Goal: Task Accomplishment & Management: Manage account settings

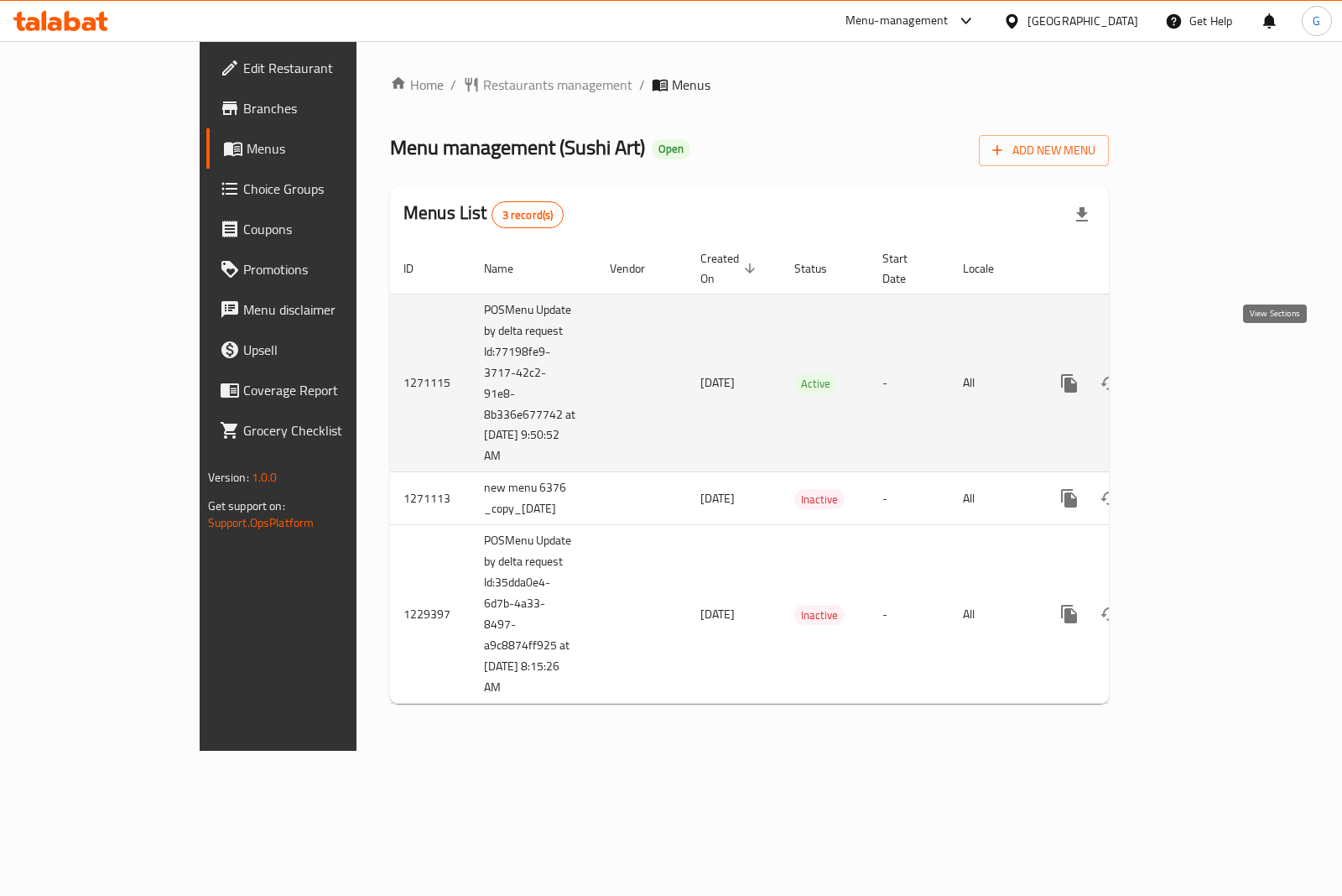
click at [1200, 373] on icon "enhanced table" at bounding box center [1190, 383] width 20 height 20
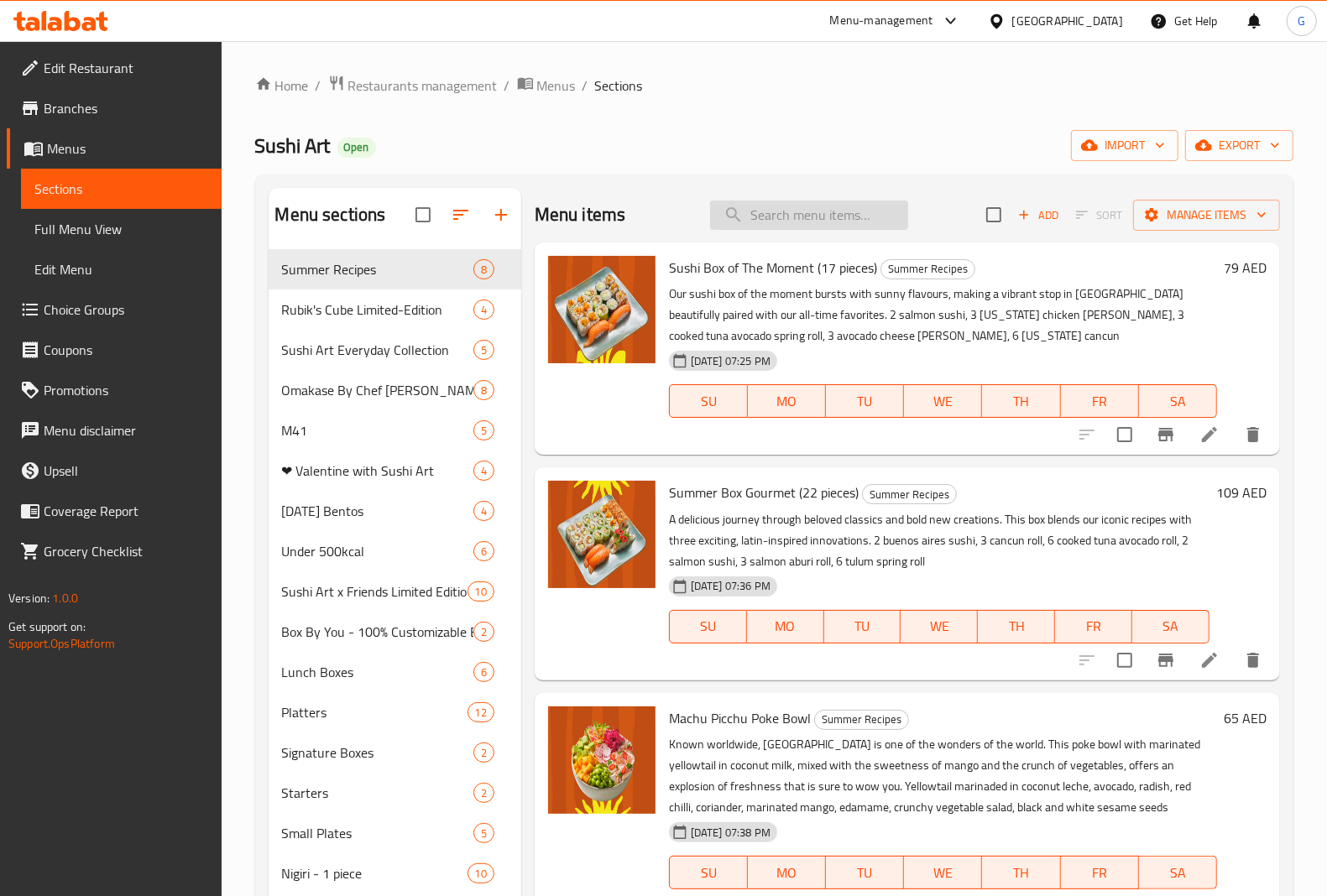
click at [749, 221] on input "search" at bounding box center [809, 215] width 198 height 30
paste input "Little Samurai 9 pcs"
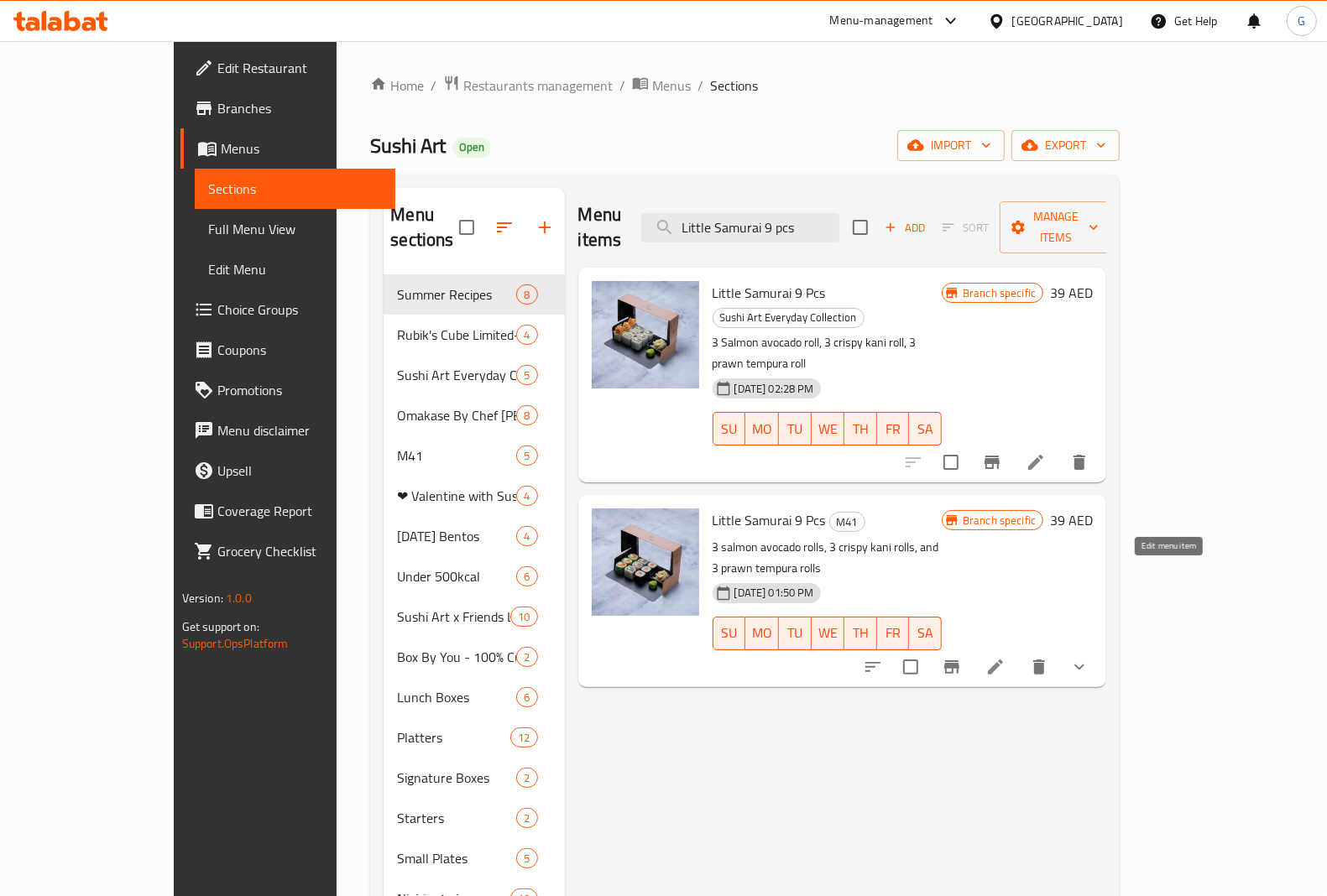
type input "Little Samurai 9 pcs"
click at [1003, 660] on icon at bounding box center [995, 667] width 15 height 15
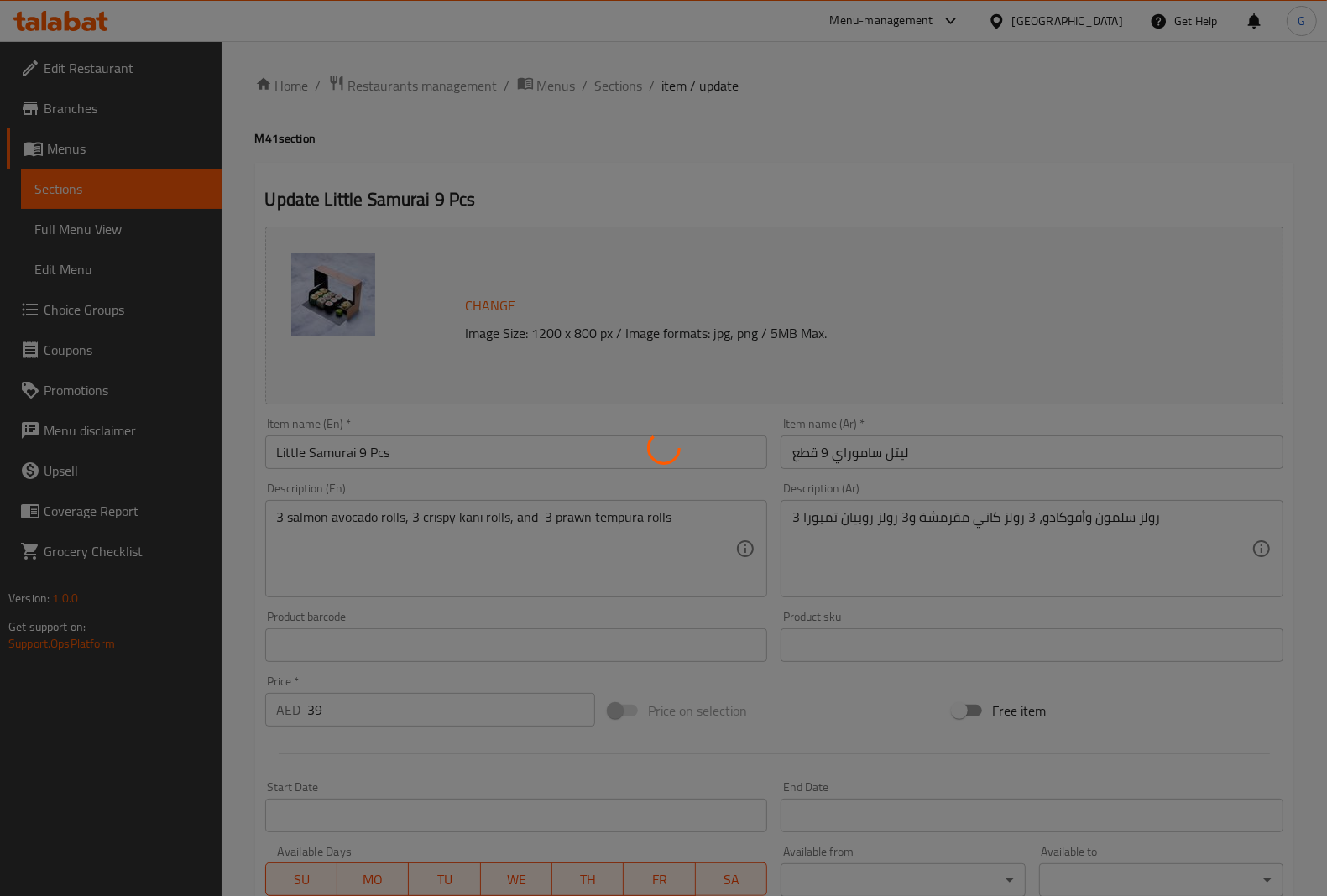
type input "أضف جانبًا:"
type input "0"
type input "4"
type input "أضف مشروبًا:"
type input "0"
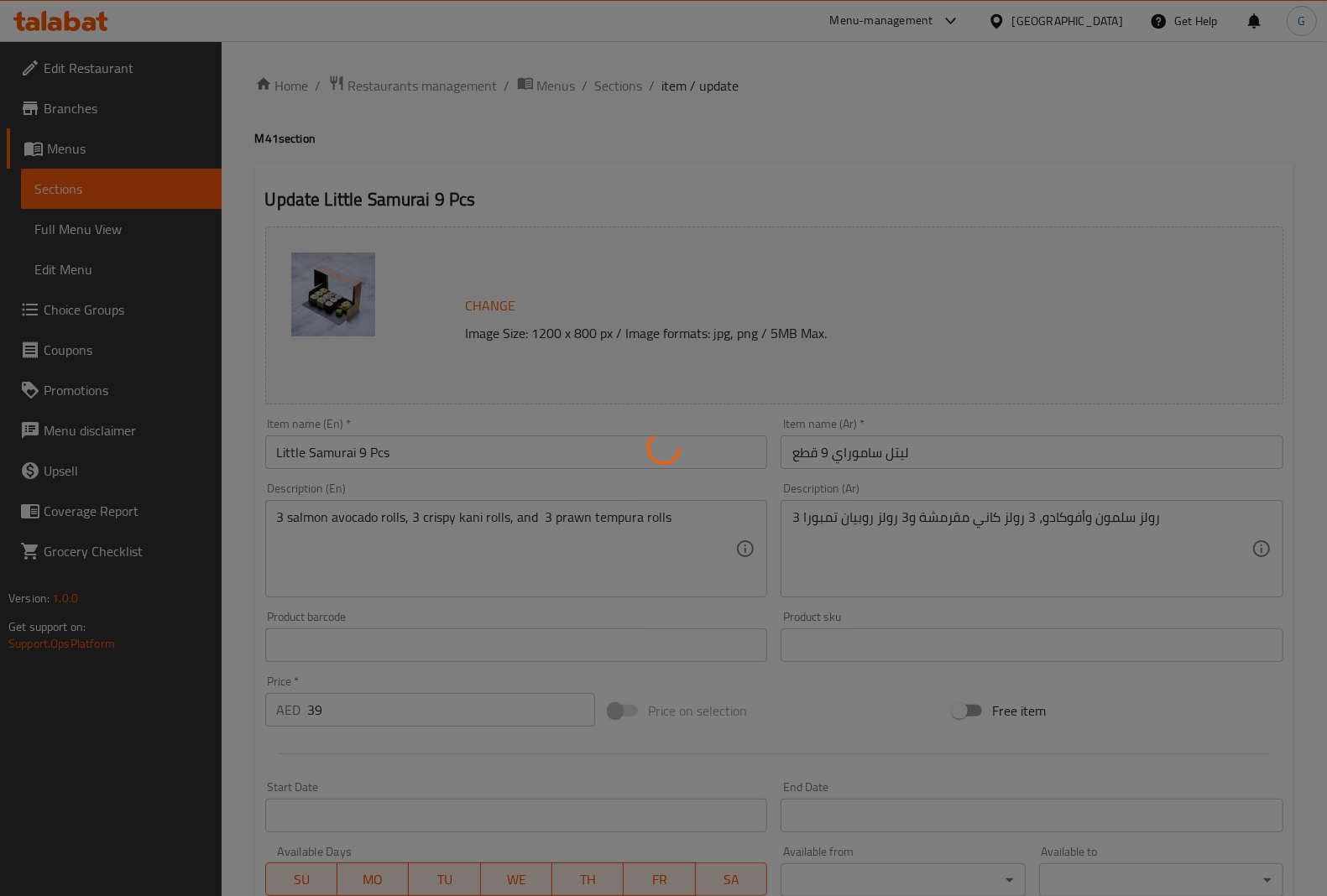
type input "1"
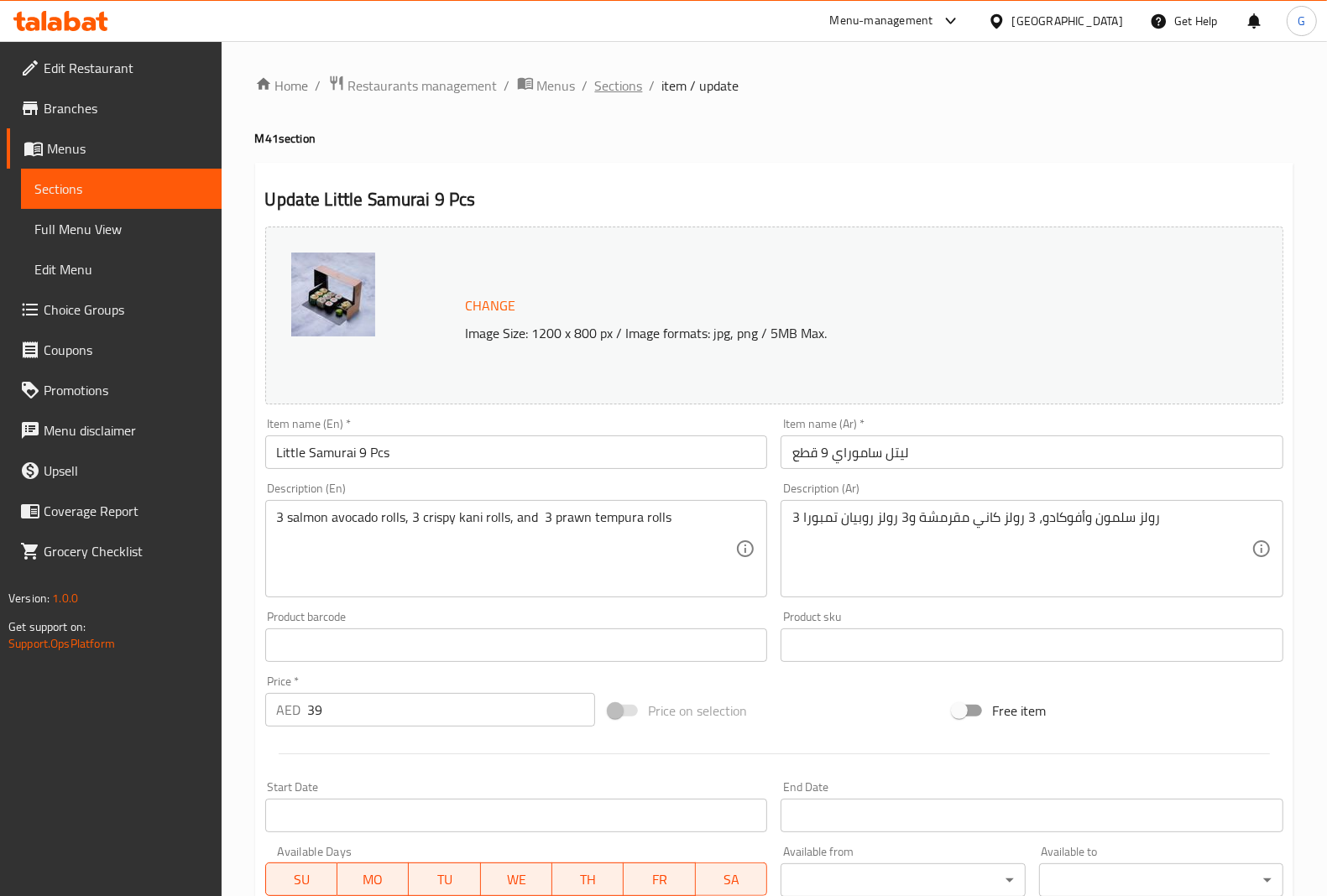
click at [611, 91] on span "Sections" at bounding box center [619, 85] width 48 height 20
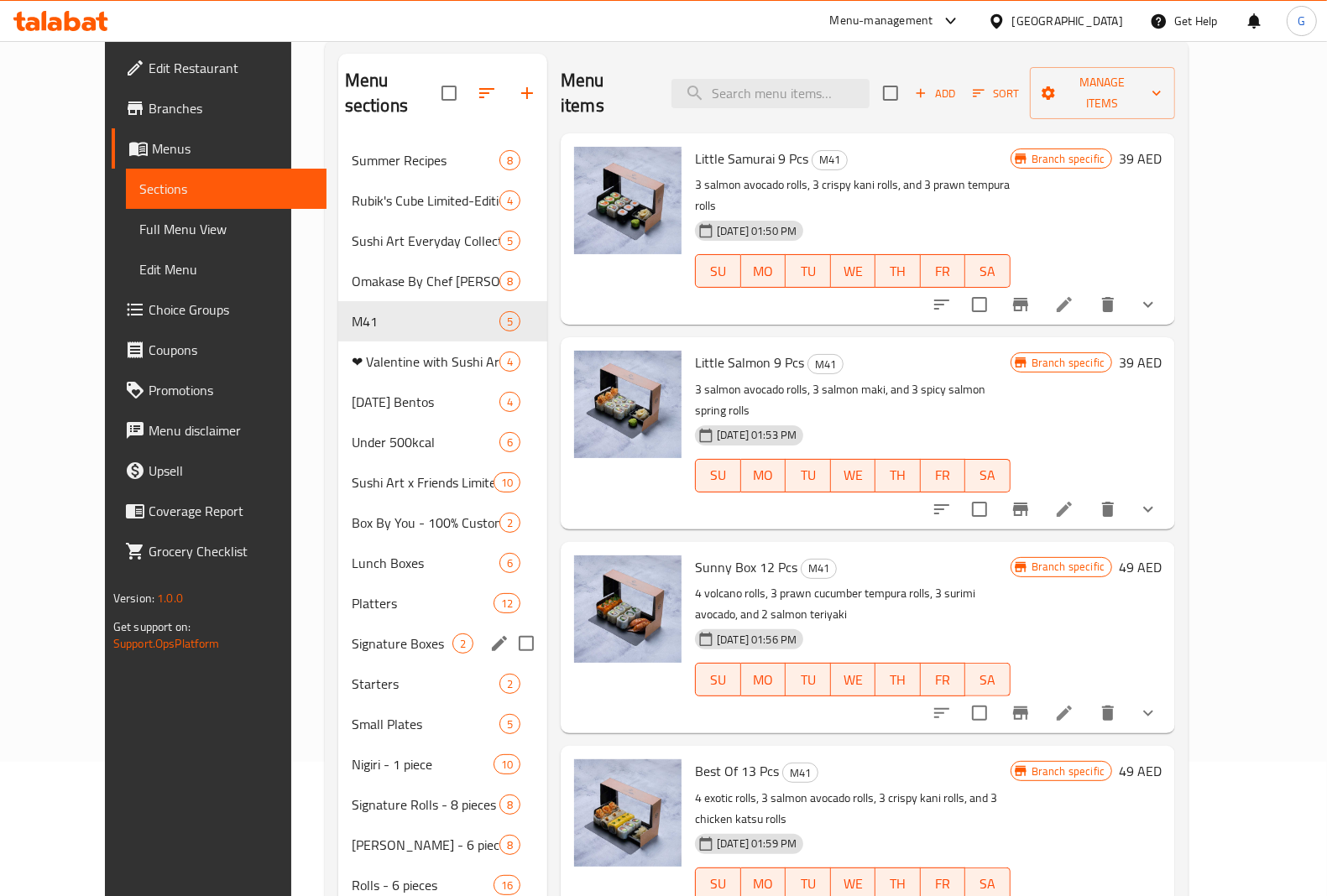
scroll to position [113, 0]
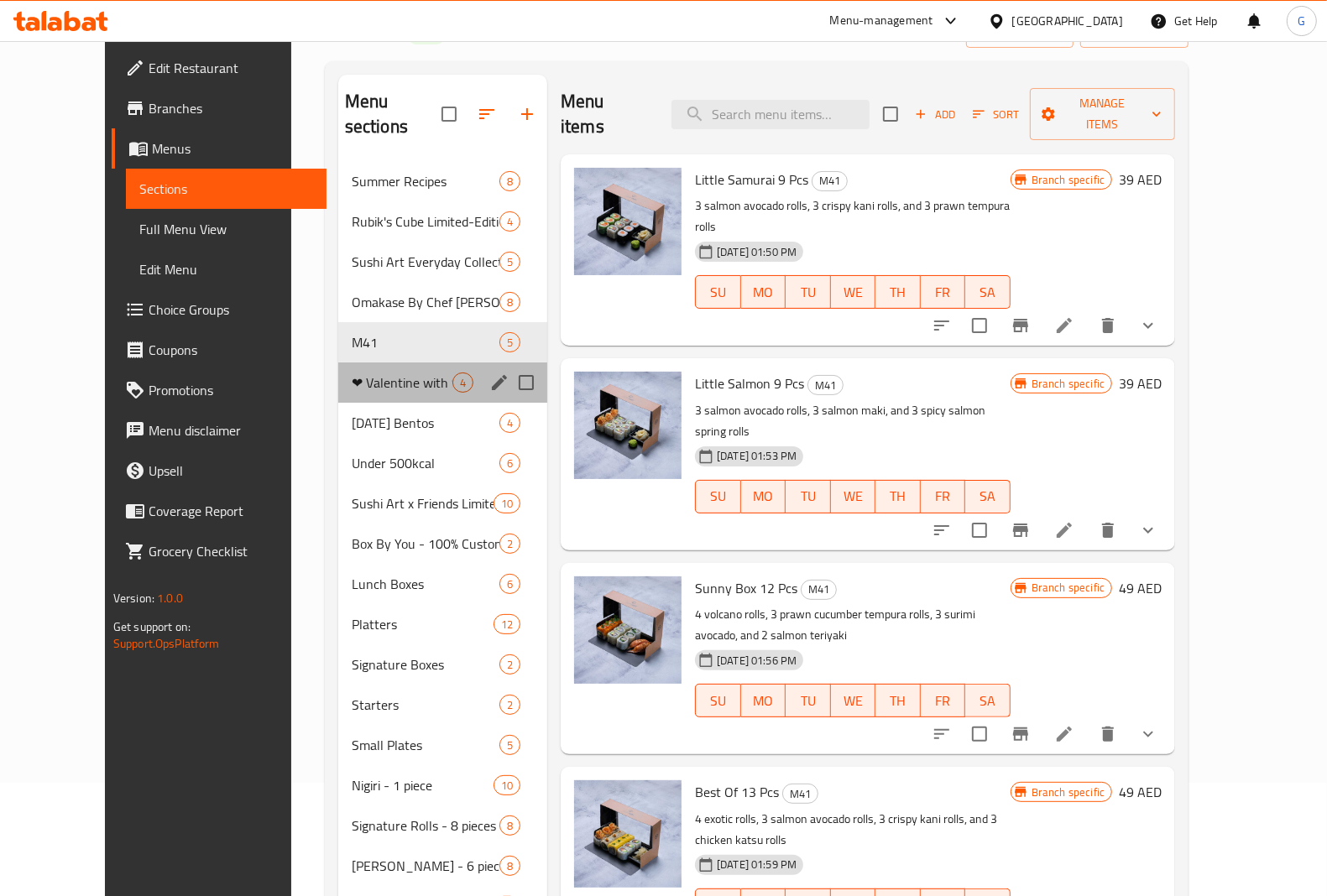
click at [351, 363] on div "❤ Valentine with Sushi Art 4" at bounding box center [443, 382] width 209 height 40
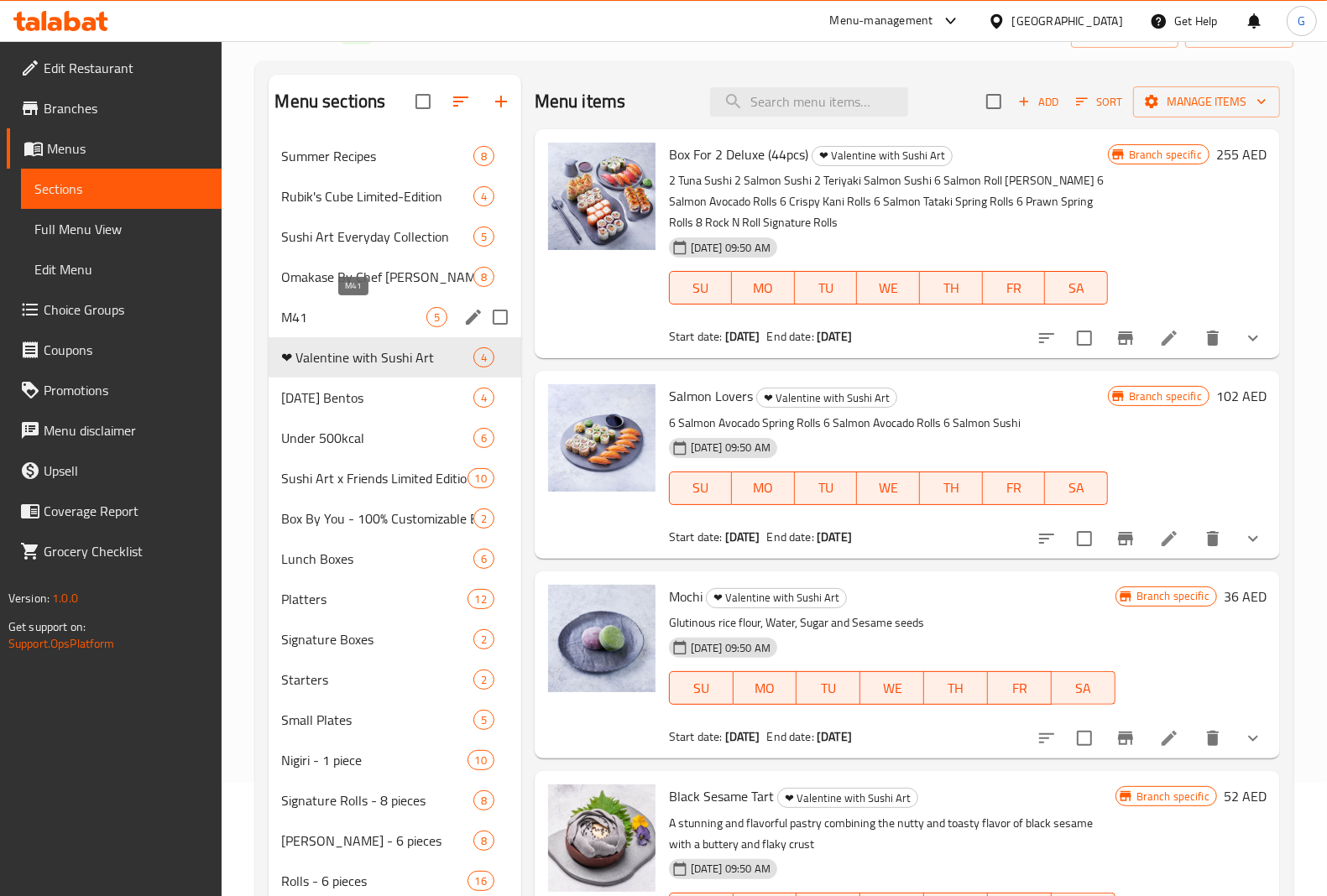
click at [362, 316] on span "M41" at bounding box center [354, 317] width 145 height 20
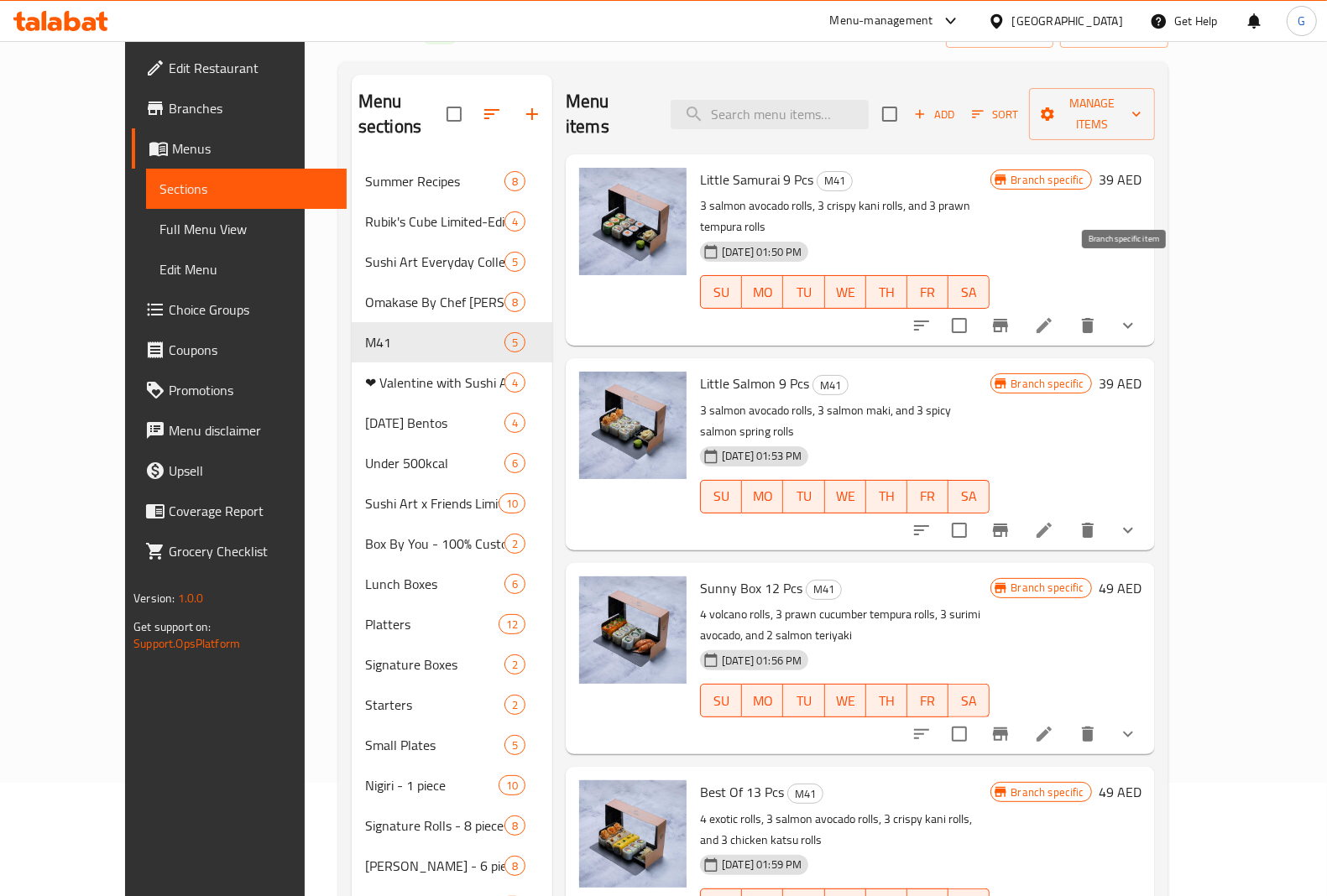
click at [1010, 315] on icon "Branch-specific-item" at bounding box center [1000, 325] width 20 height 20
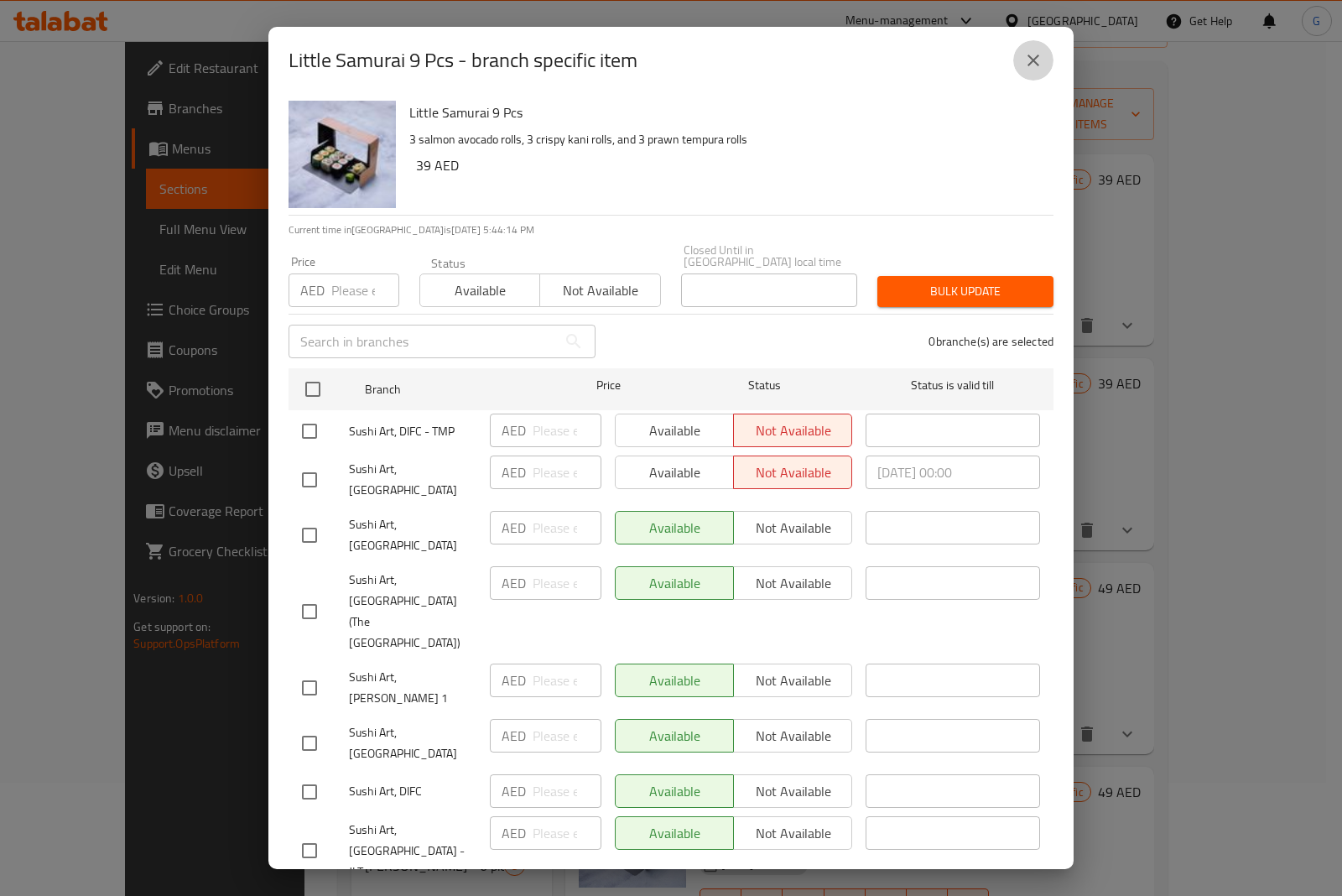
click at [1037, 66] on icon "close" at bounding box center [1033, 60] width 12 height 12
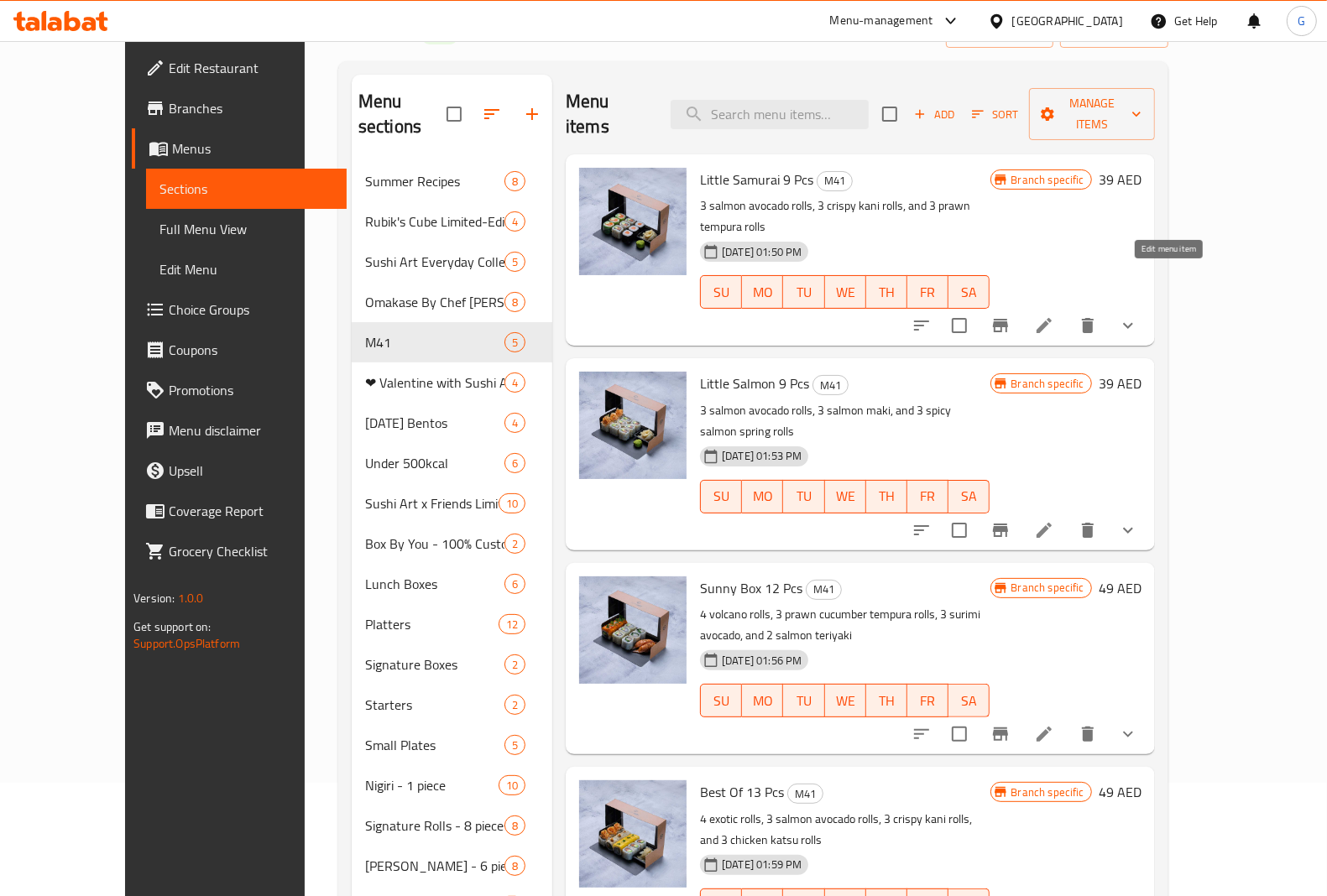
click at [1051, 318] on icon at bounding box center [1043, 325] width 15 height 15
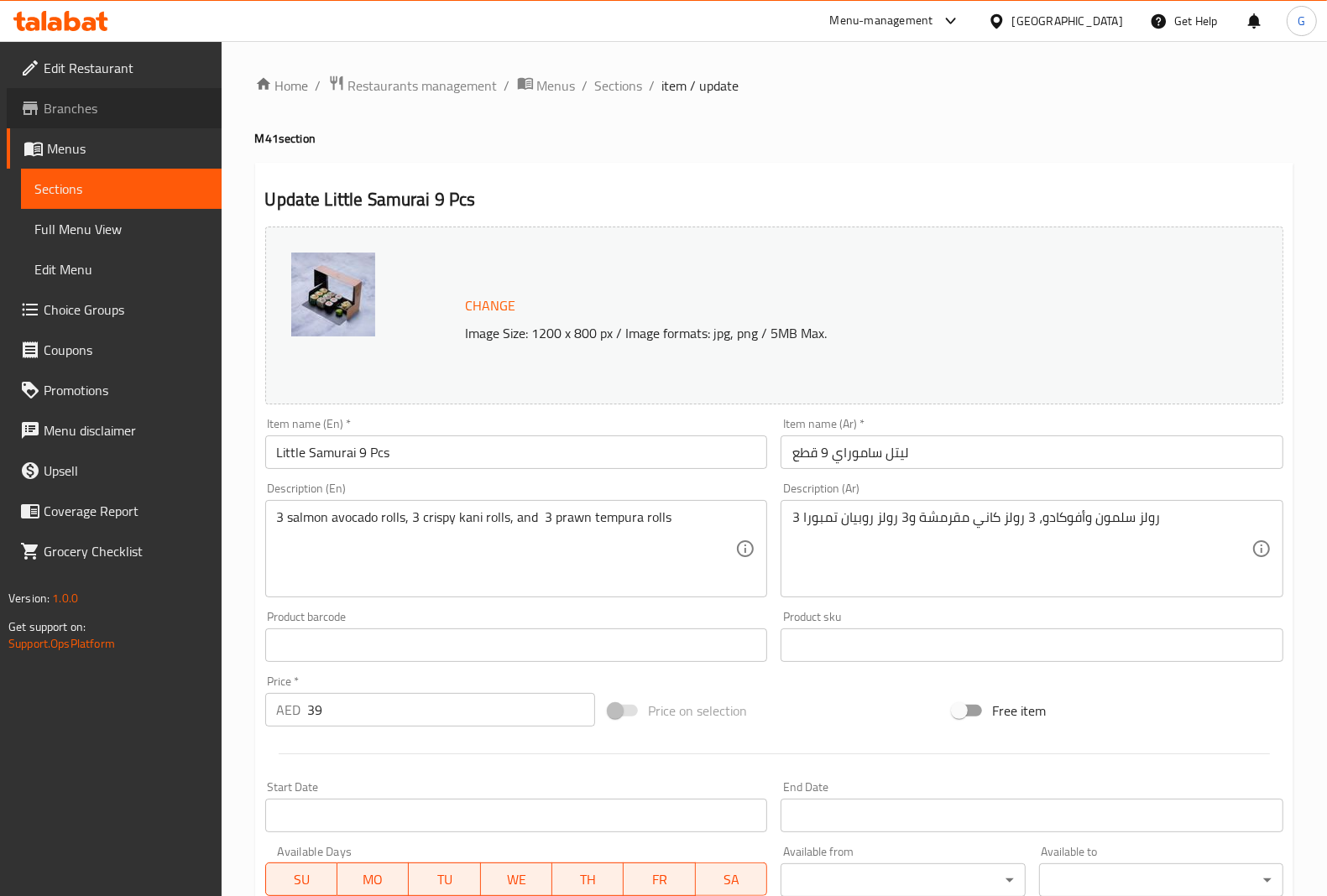
click at [76, 110] on span "Branches" at bounding box center [126, 108] width 164 height 20
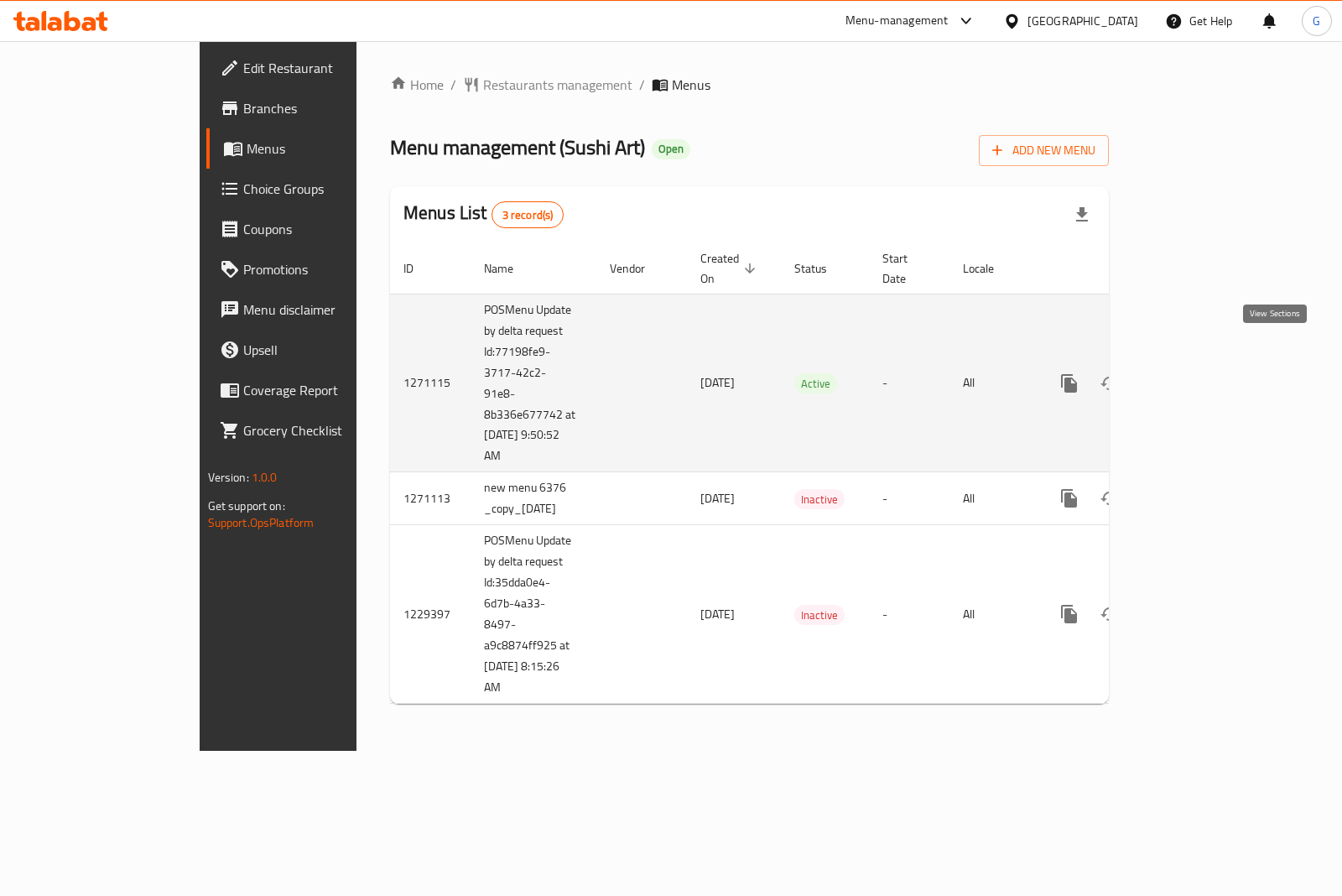
click at [1200, 373] on icon "enhanced table" at bounding box center [1190, 383] width 20 height 20
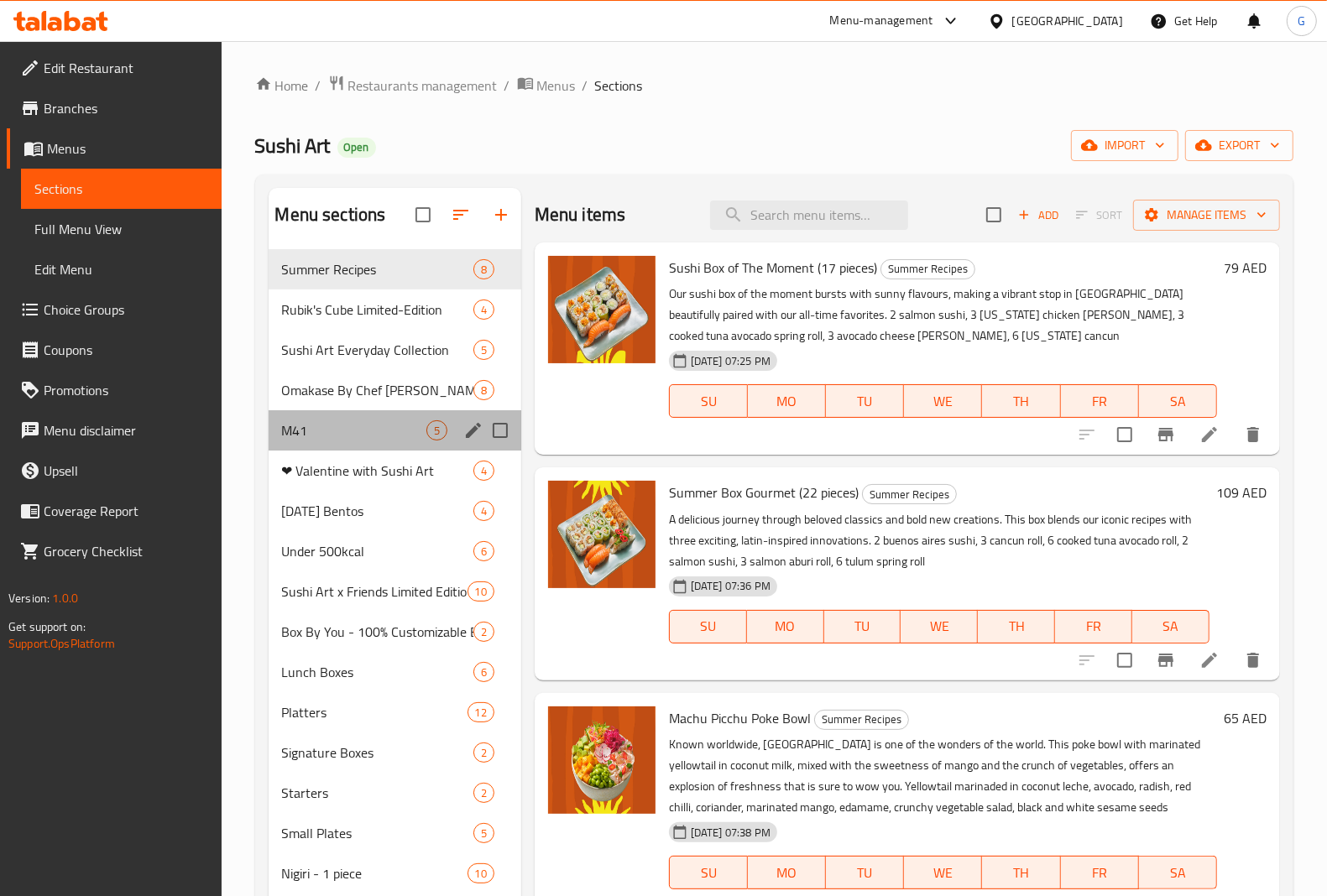
click at [364, 417] on div "M41 5" at bounding box center [394, 430] width 252 height 40
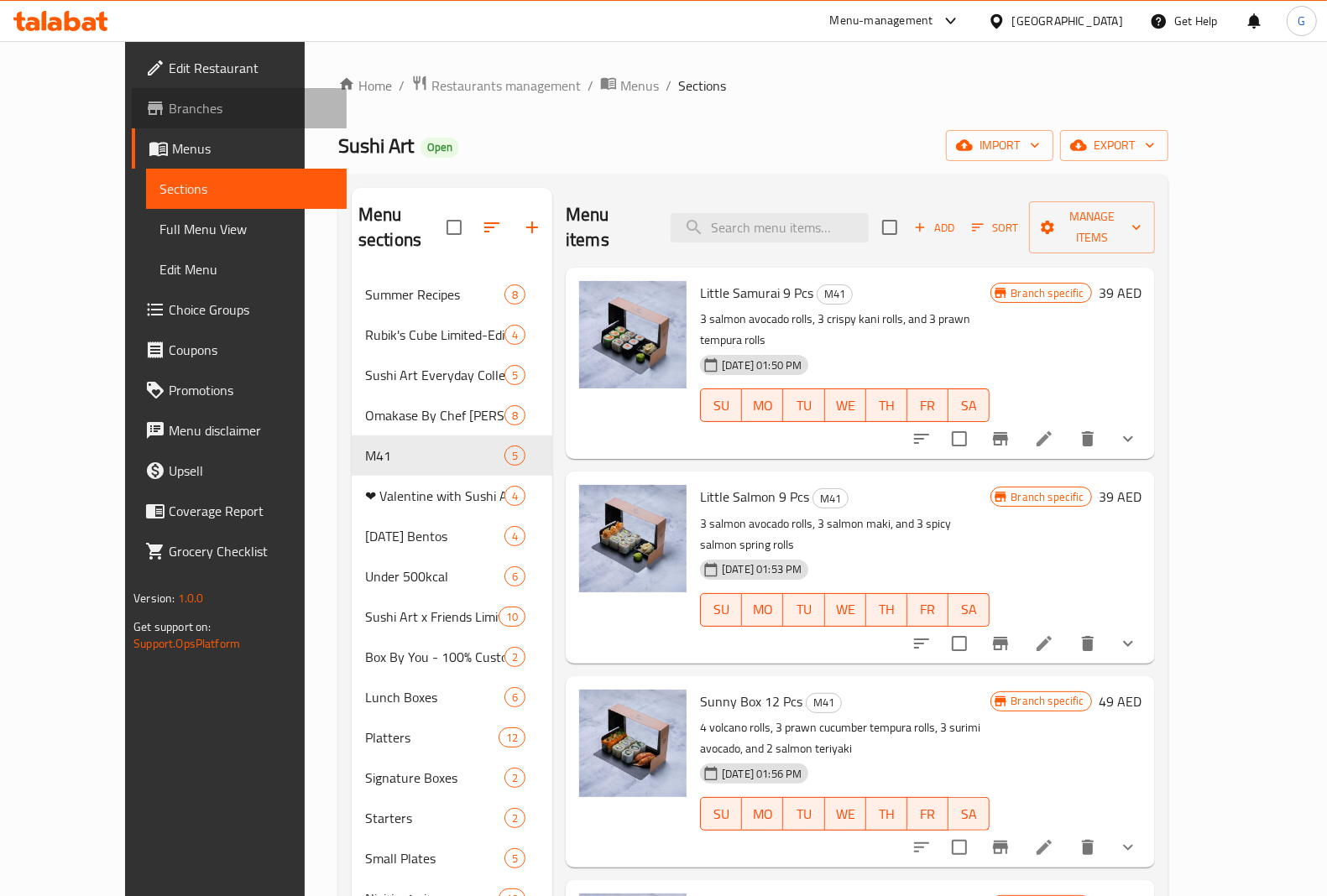
click at [169, 110] on span "Branches" at bounding box center [250, 108] width 164 height 20
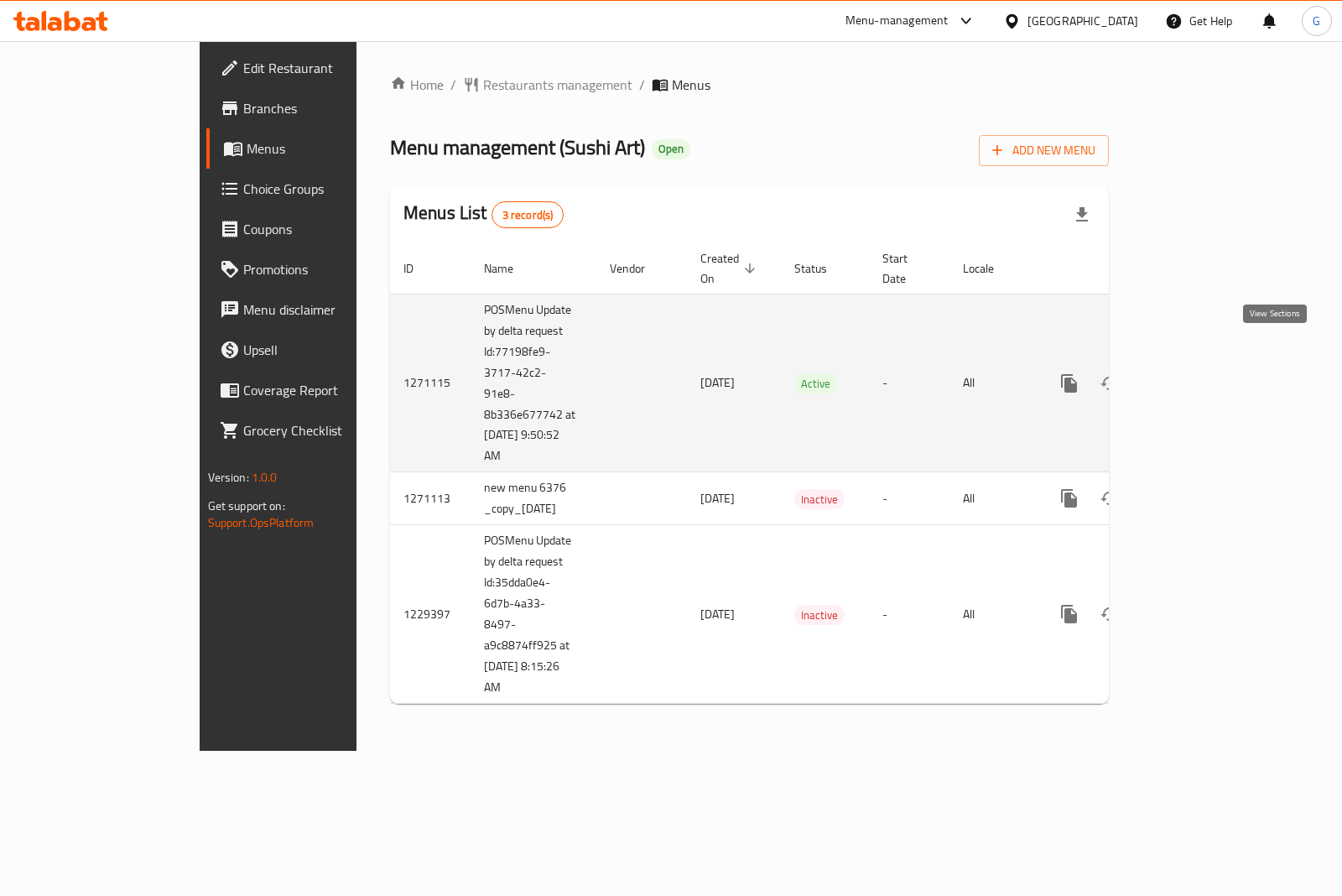
click at [1200, 373] on icon "enhanced table" at bounding box center [1190, 383] width 20 height 20
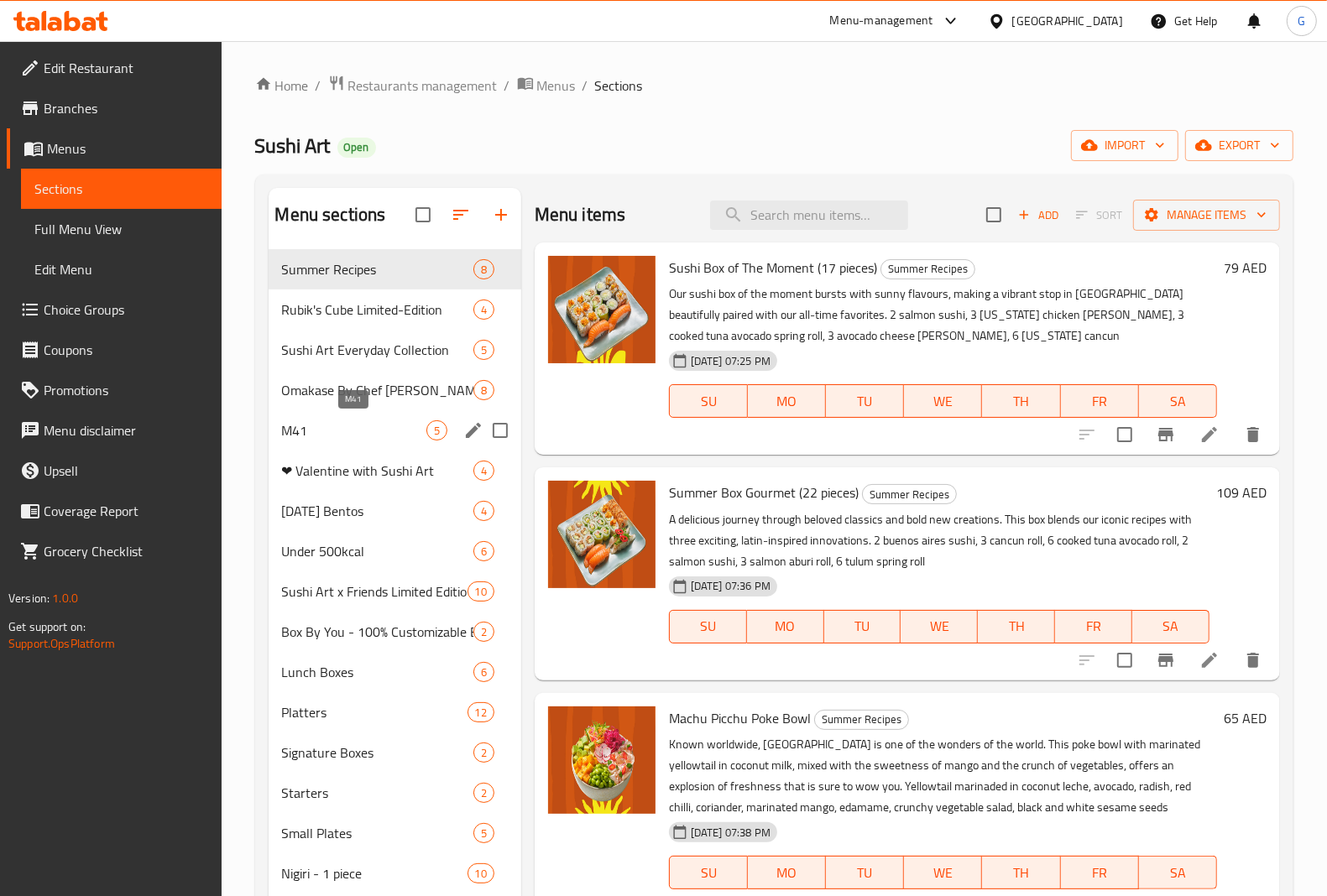
click at [286, 435] on span "M41" at bounding box center [354, 430] width 145 height 20
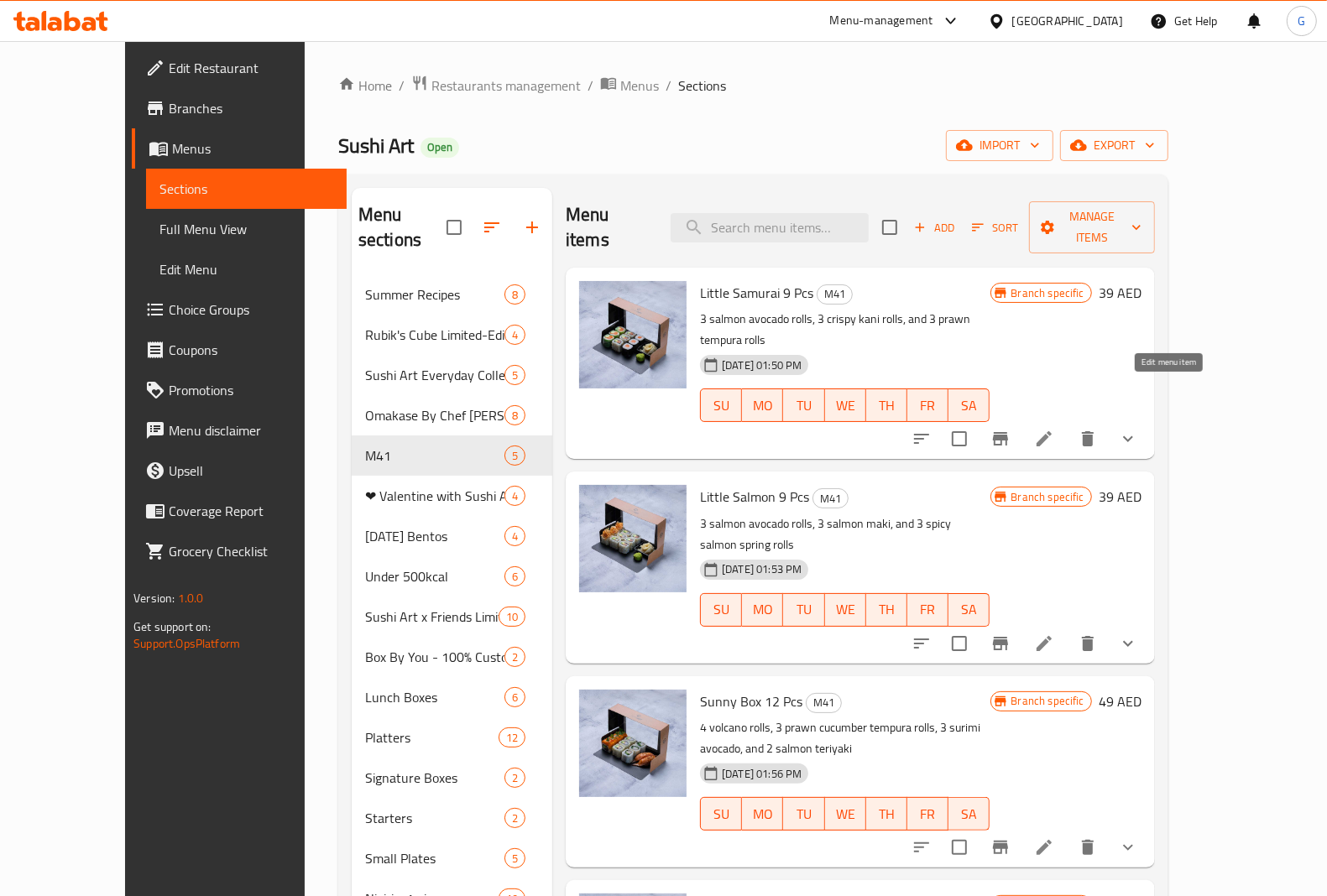
click at [1054, 429] on icon at bounding box center [1043, 439] width 20 height 20
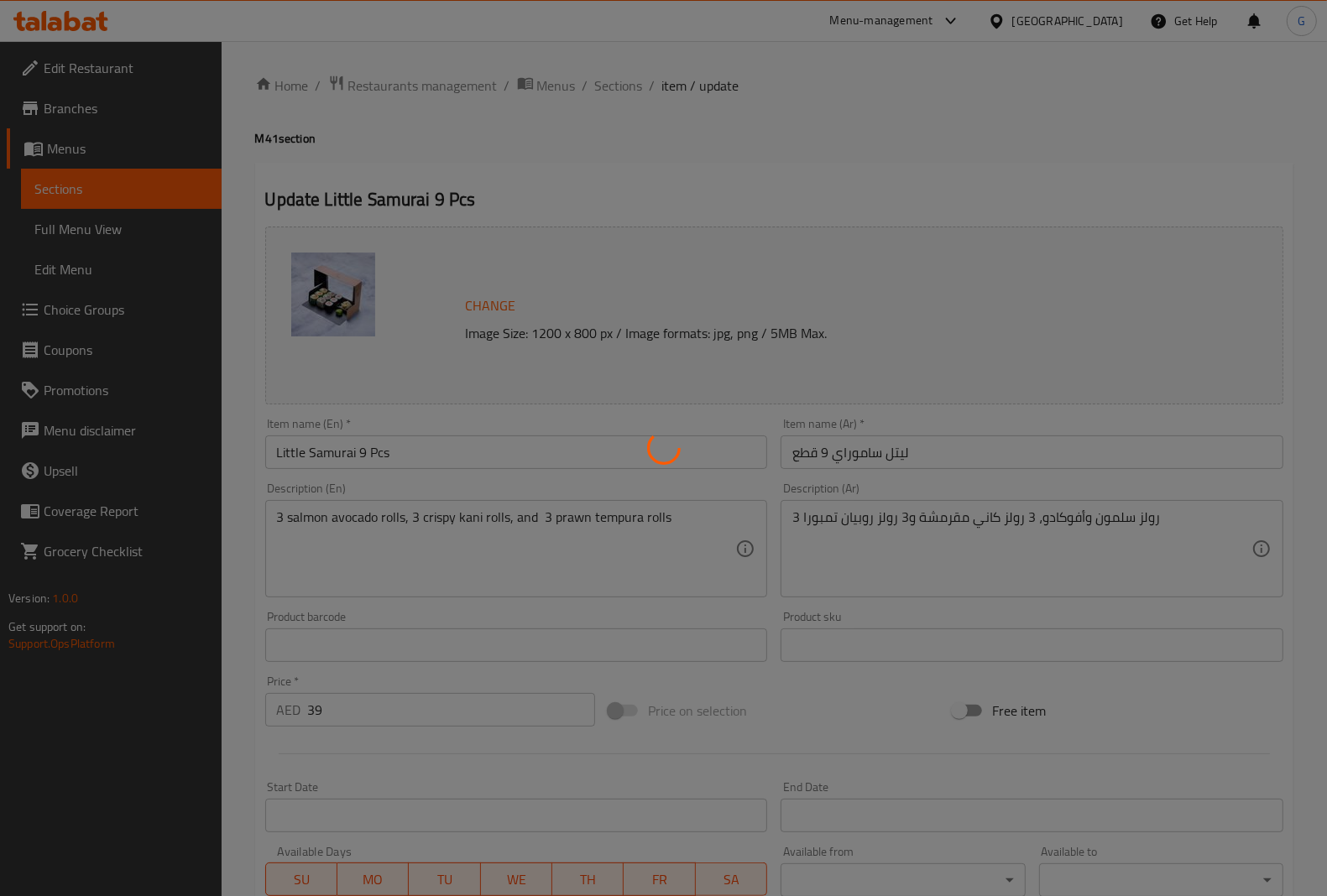
type input "أضف جانبًا:"
type input "0"
type input "4"
type input "أضف مشروبًا:"
type input "0"
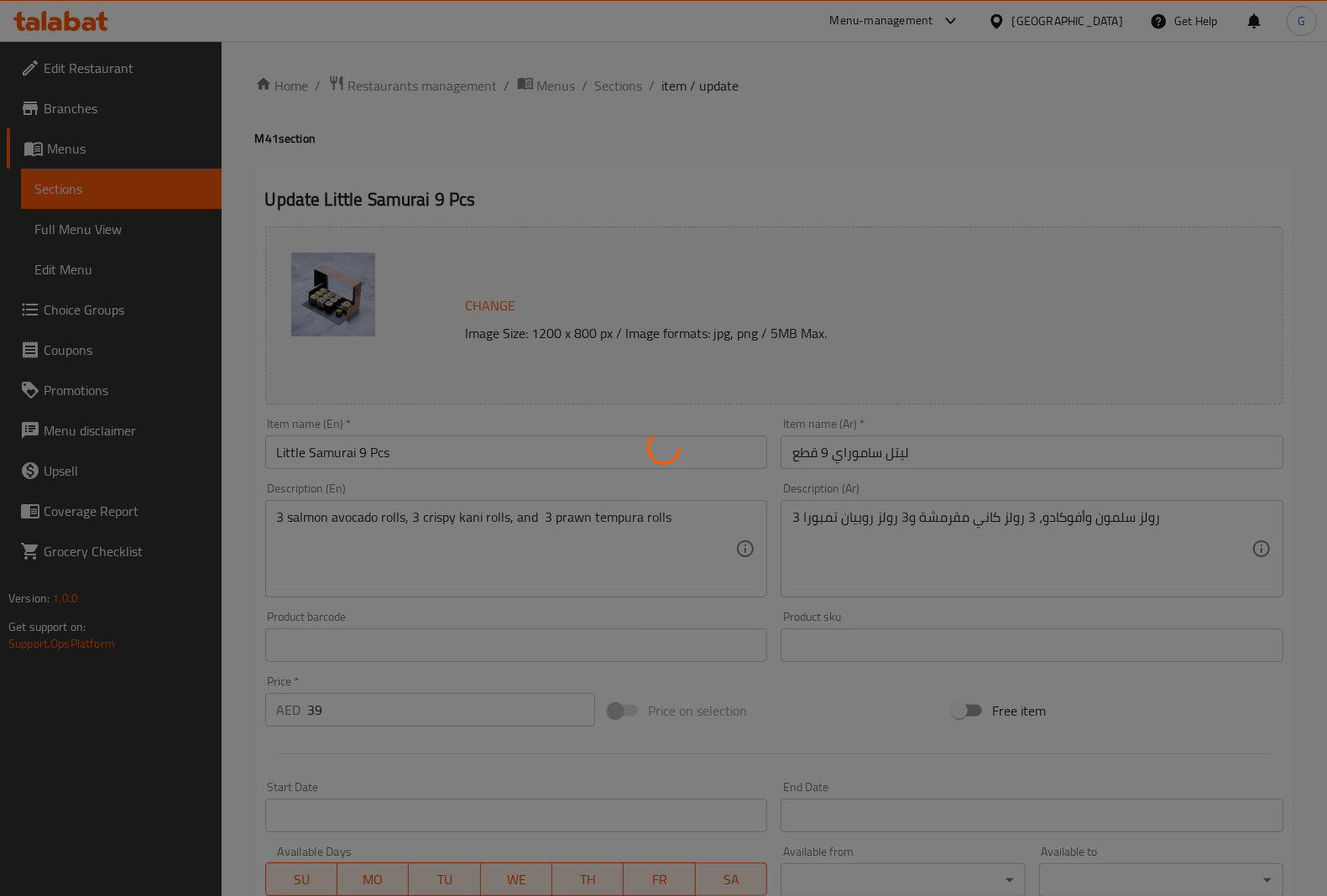
type input "1"
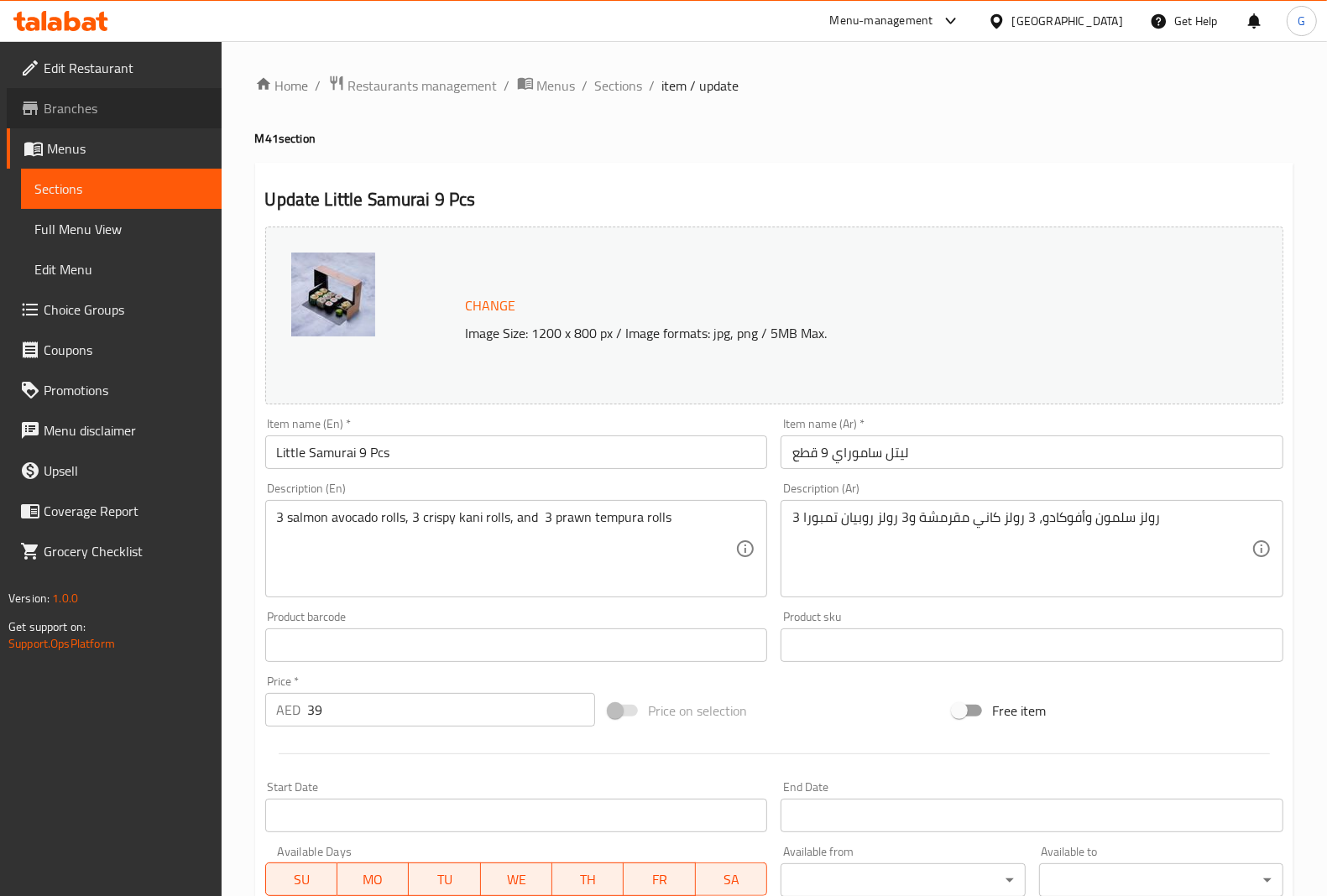
click at [90, 110] on span "Branches" at bounding box center [126, 108] width 164 height 20
